Goal: Find specific page/section: Find specific page/section

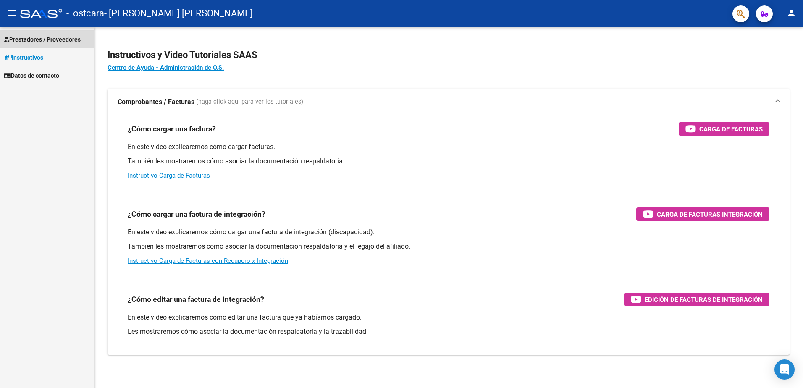
click at [60, 36] on span "Prestadores / Proveedores" at bounding box center [42, 39] width 76 height 9
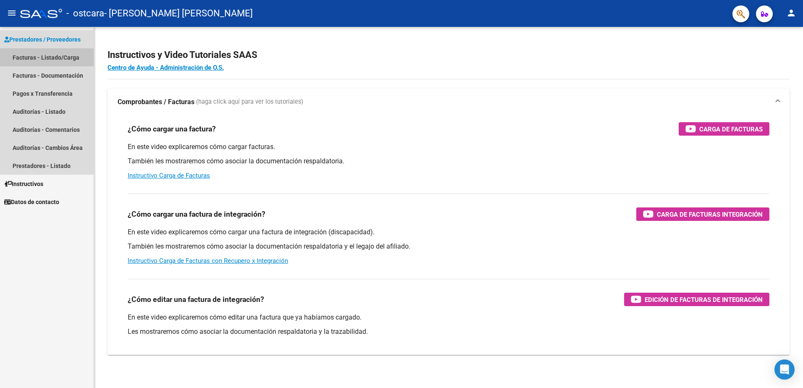
click at [60, 57] on link "Facturas - Listado/Carga" at bounding box center [47, 57] width 94 height 18
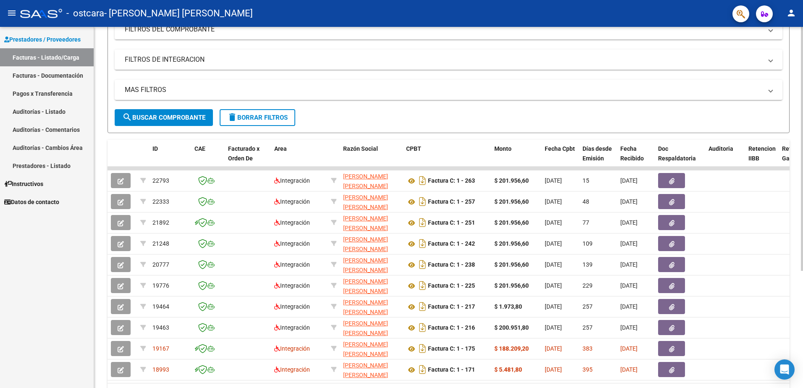
scroll to position [127, 0]
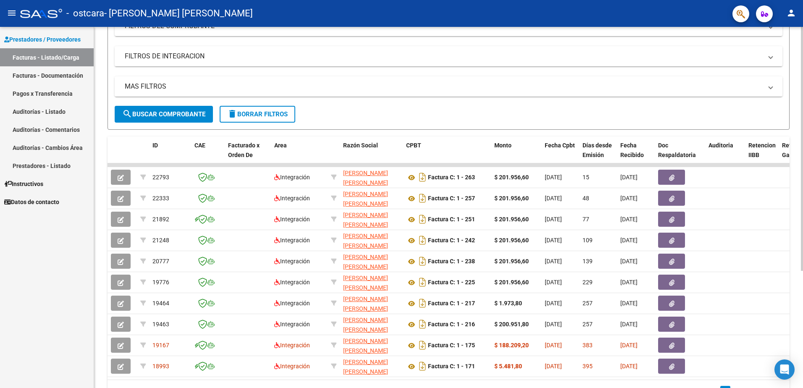
click at [802, 206] on html "menu - ostcara - [PERSON_NAME] [PERSON_NAME] person Prestadores / Proveedores F…" at bounding box center [401, 194] width 803 height 388
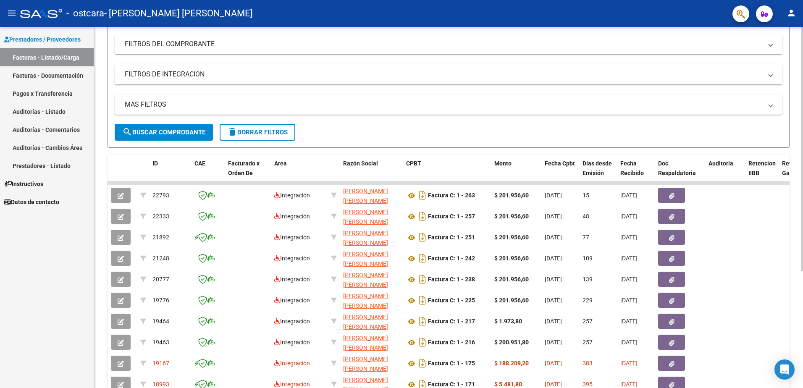
scroll to position [105, 0]
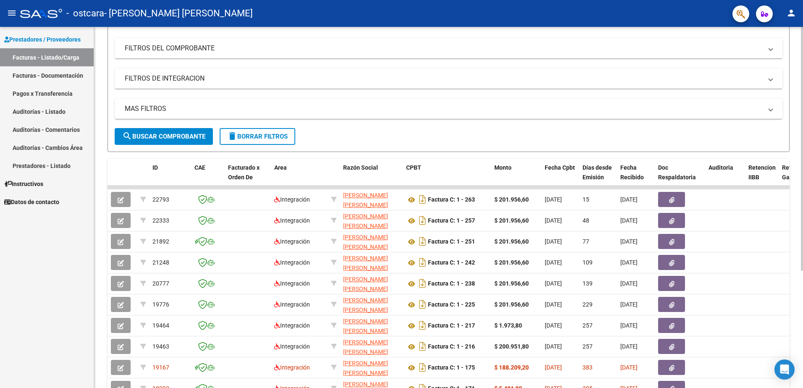
click at [802, 191] on html "menu - ostcara - [PERSON_NAME] [PERSON_NAME] person Prestadores / Proveedores F…" at bounding box center [401, 194] width 803 height 388
click at [203, 79] on mat-panel-title "FILTROS DE INTEGRACION" at bounding box center [443, 78] width 637 height 9
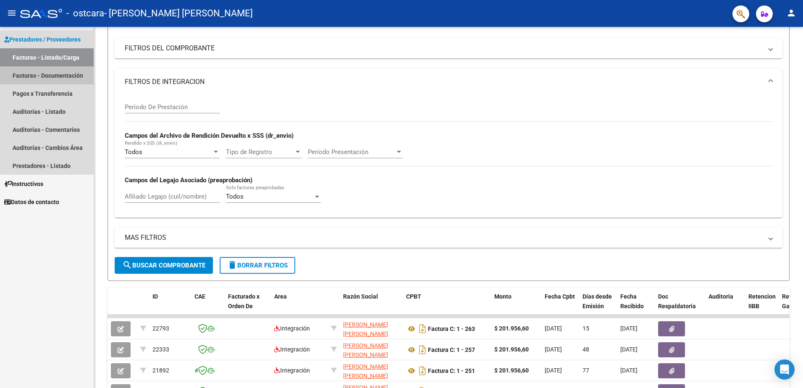
click at [69, 71] on link "Facturas - Documentación" at bounding box center [47, 75] width 94 height 18
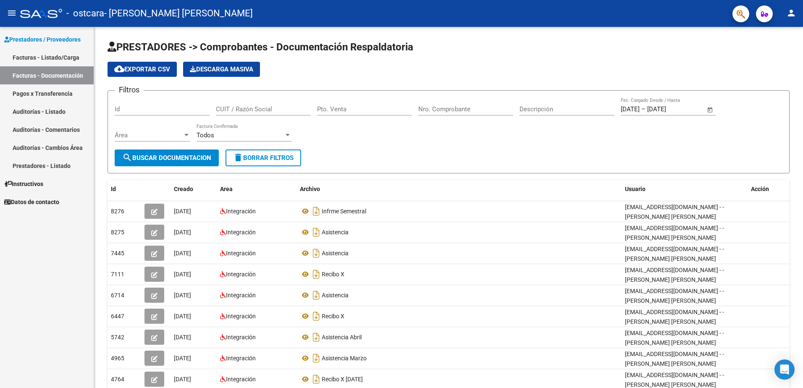
click at [64, 58] on link "Facturas - Listado/Carga" at bounding box center [47, 57] width 94 height 18
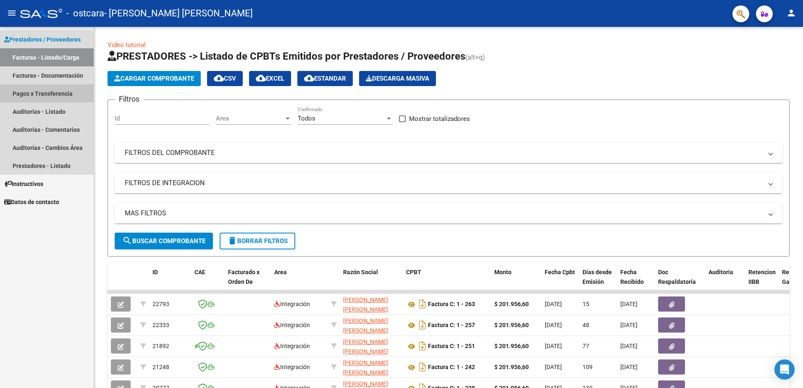
click at [76, 94] on link "Pagos x Transferencia" at bounding box center [47, 93] width 94 height 18
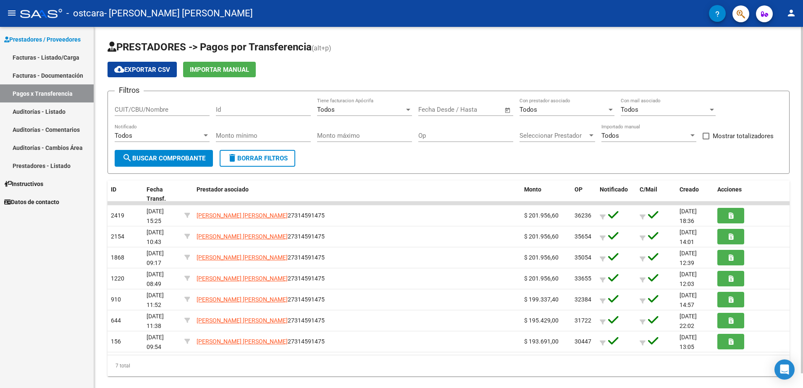
click at [802, 130] on html "menu - ostcara - [PERSON_NAME] [PERSON_NAME] person Prestadores / Proveedores F…" at bounding box center [401, 194] width 803 height 388
